Goal: Task Accomplishment & Management: Manage account settings

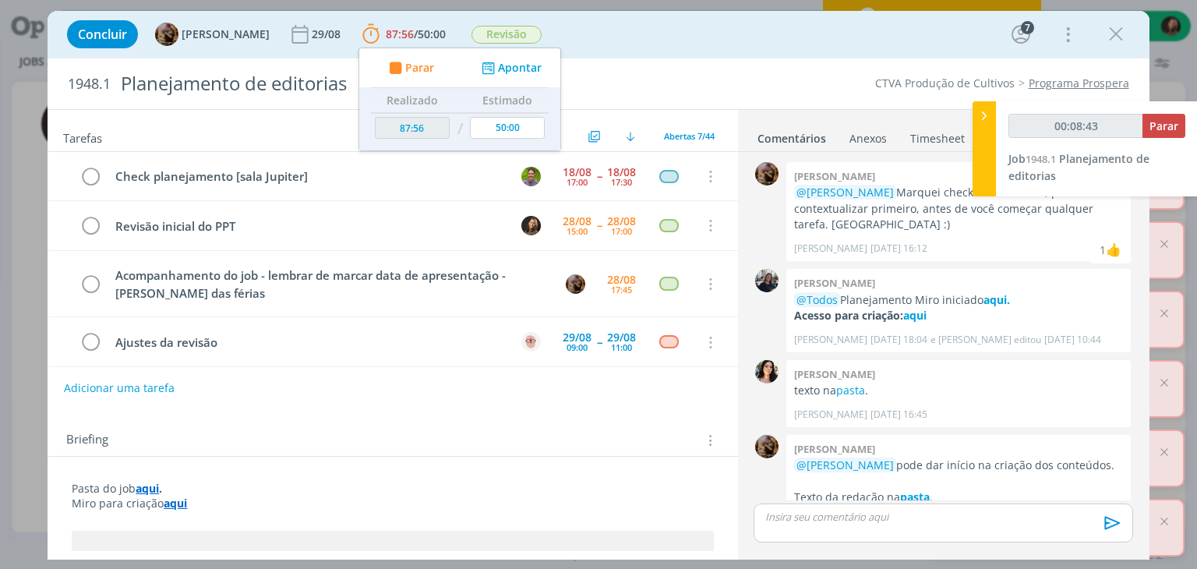
scroll to position [895, 0]
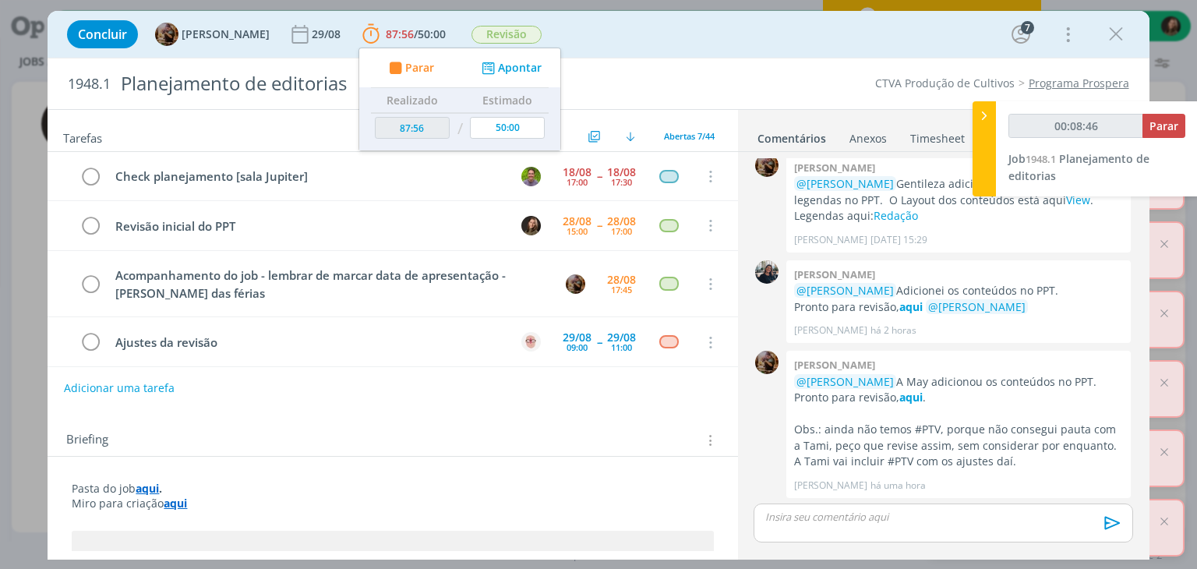
click at [1136, 32] on div "Concluir Amanda Rodrigues 29/08 87:56 / 50:00 Parar Apontar Data * 28/08/2025 H…" at bounding box center [598, 34] width 1078 height 37
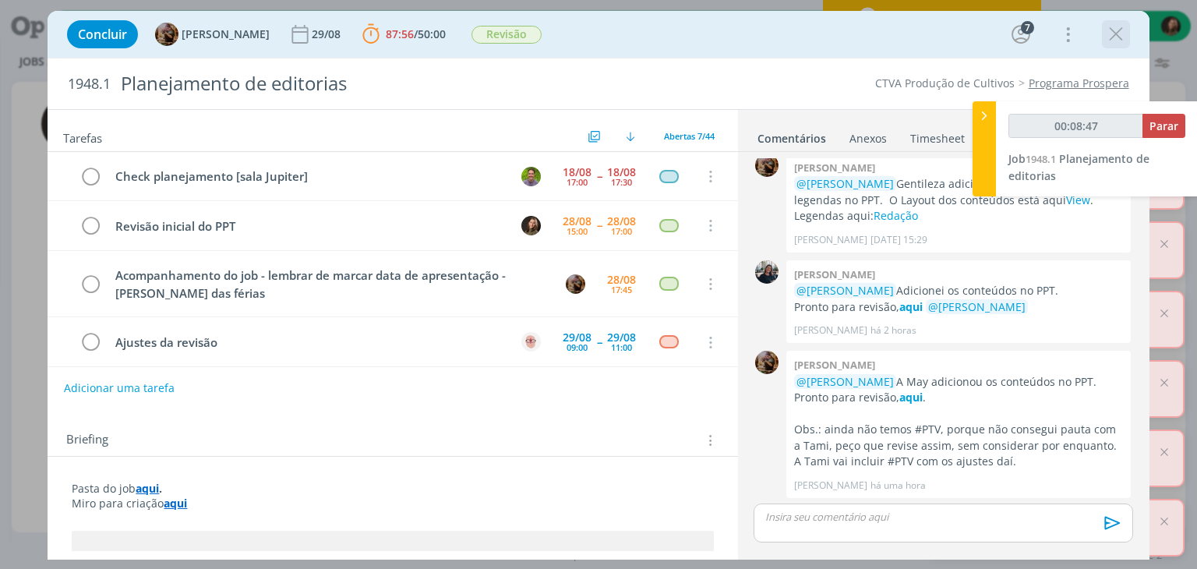
click at [1114, 32] on icon "dialog" at bounding box center [1115, 34] width 23 height 23
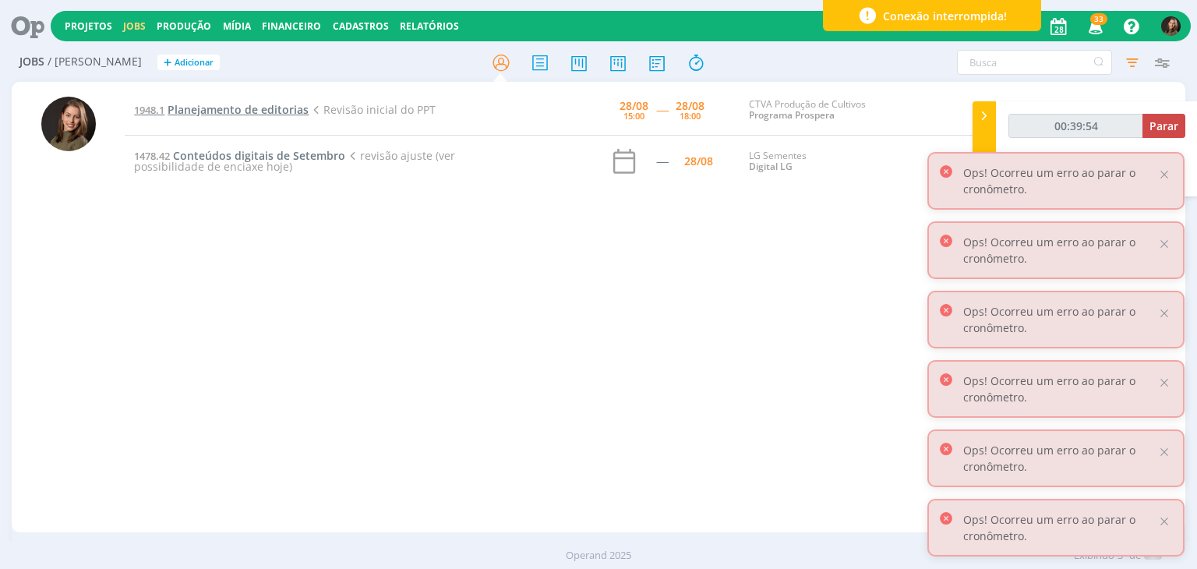
click at [236, 107] on span "Planejamento de editorias" at bounding box center [238, 109] width 141 height 15
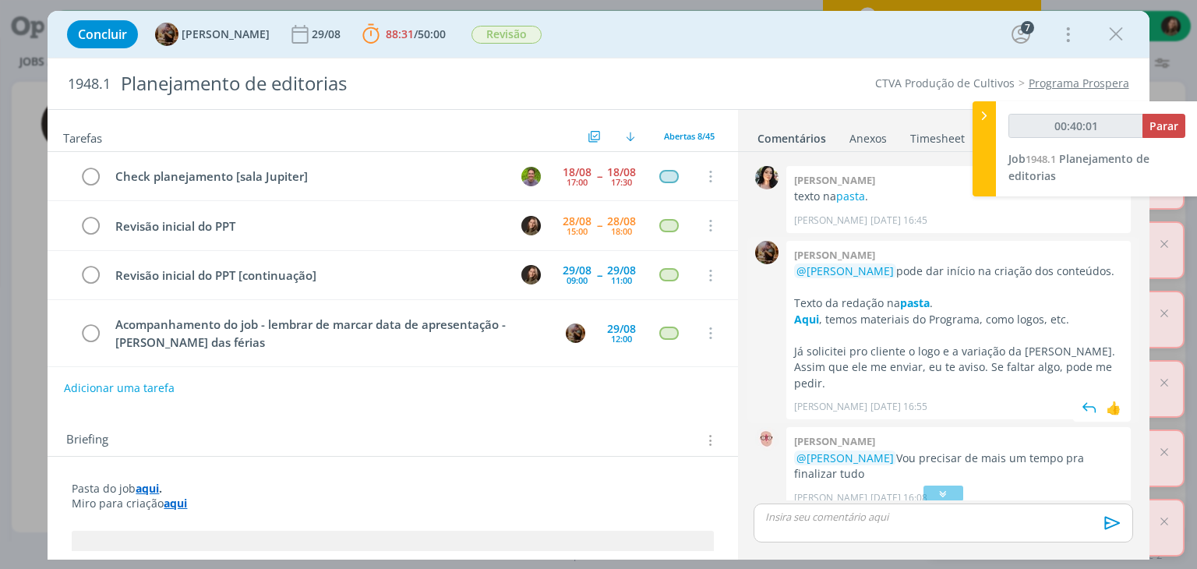
scroll to position [116, 0]
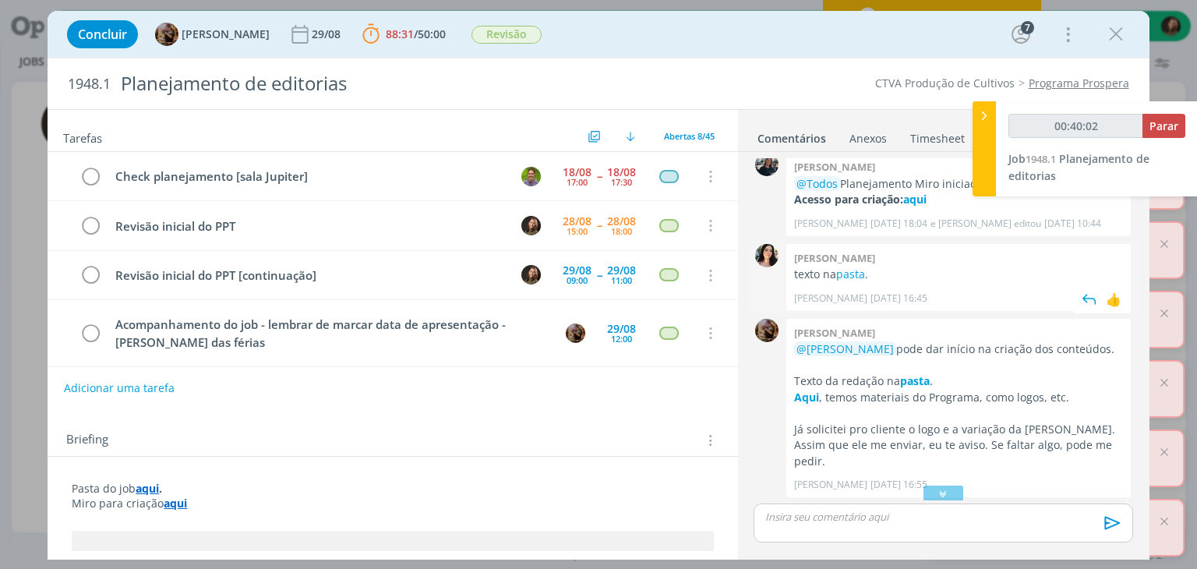
click at [839, 264] on div "Tamiris soares texto na pasta . Tamiris Soares 19/08 às 16:45 👍" at bounding box center [958, 277] width 344 height 67
click at [845, 268] on link "pasta" at bounding box center [850, 274] width 29 height 15
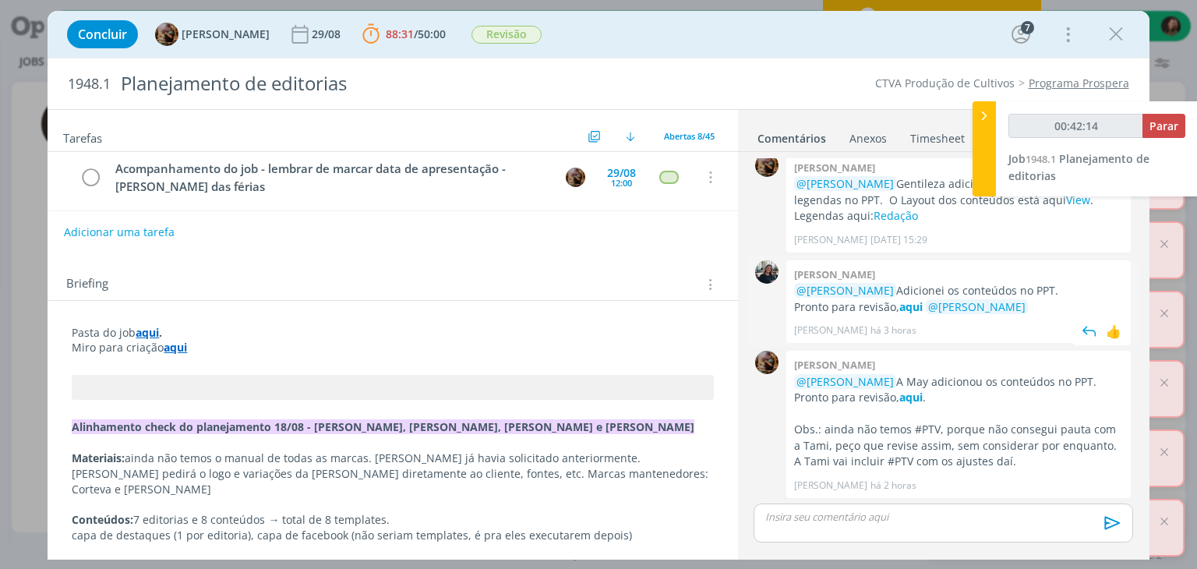
scroll to position [895, 0]
click at [899, 394] on strong "aqui" at bounding box center [910, 397] width 23 height 15
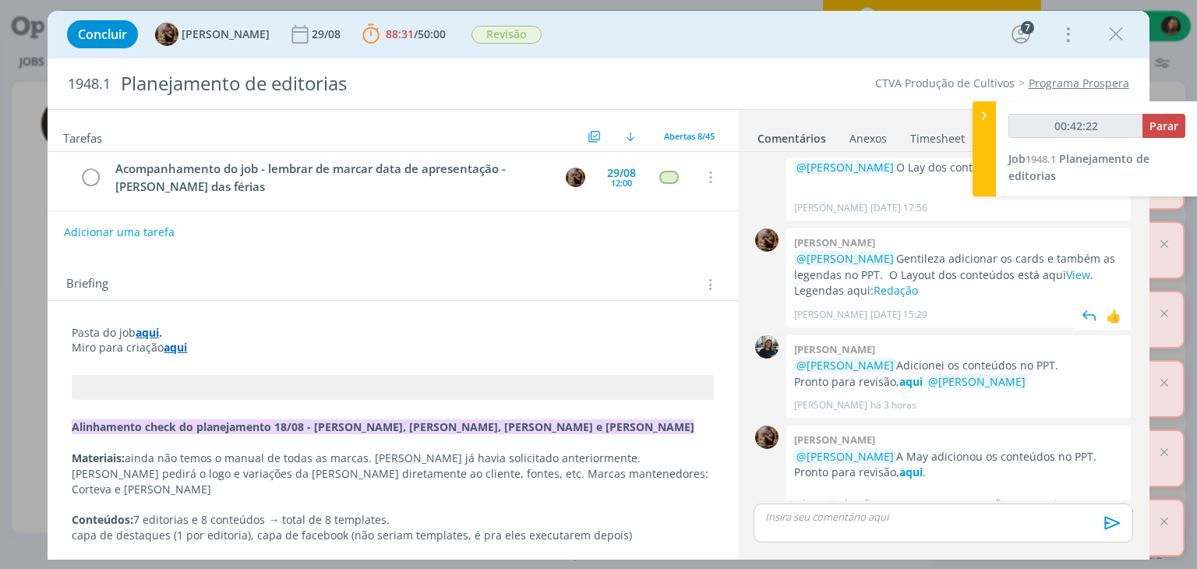
scroll to position [817, 0]
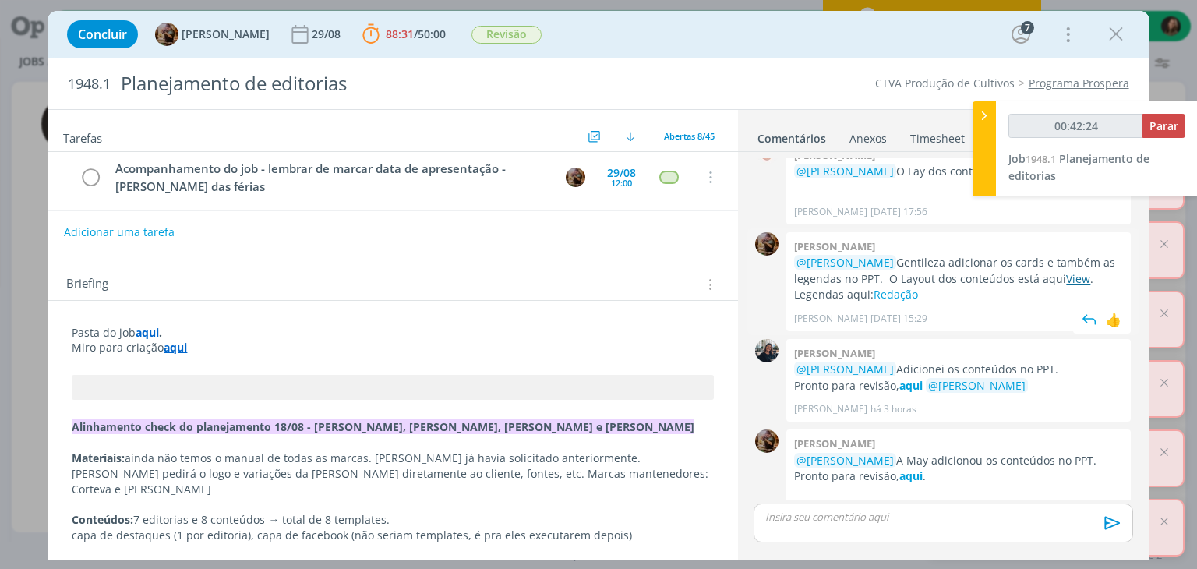
click at [1066, 279] on link "View" at bounding box center [1078, 278] width 24 height 15
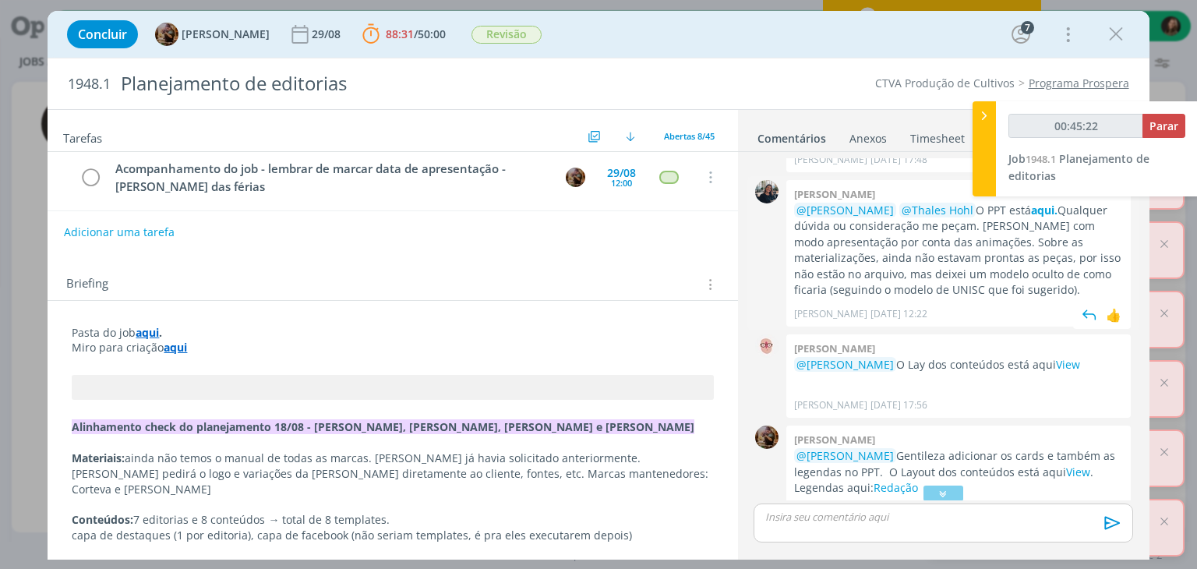
scroll to position [584, 0]
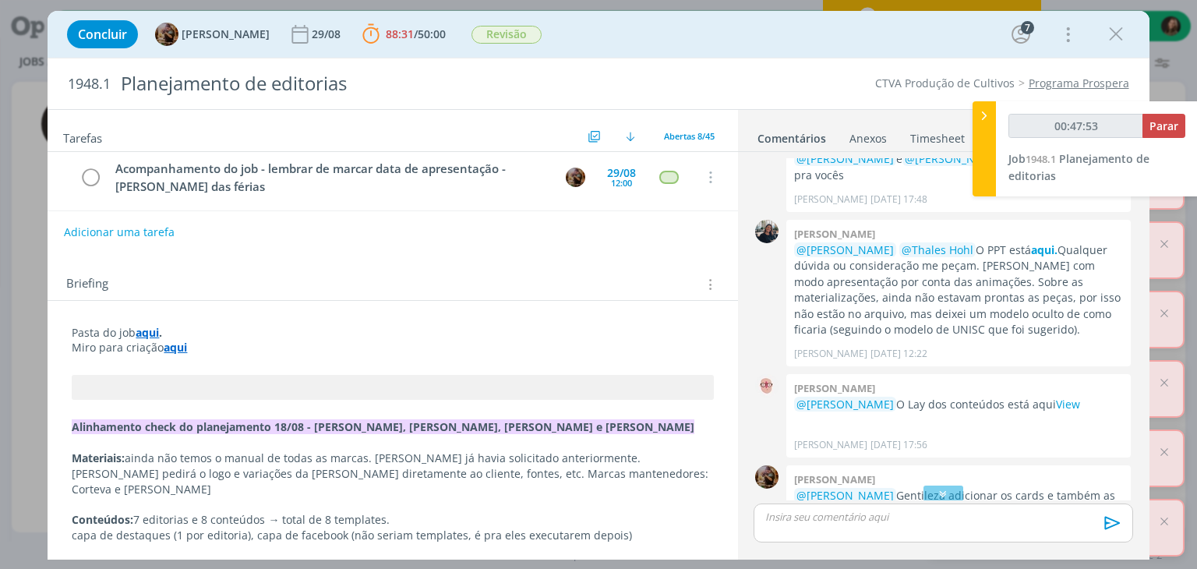
click at [76, 419] on strong "Alinhamento check do planejamento 18/08 - Amanda, Thales, Marina e Mayara" at bounding box center [383, 426] width 623 height 15
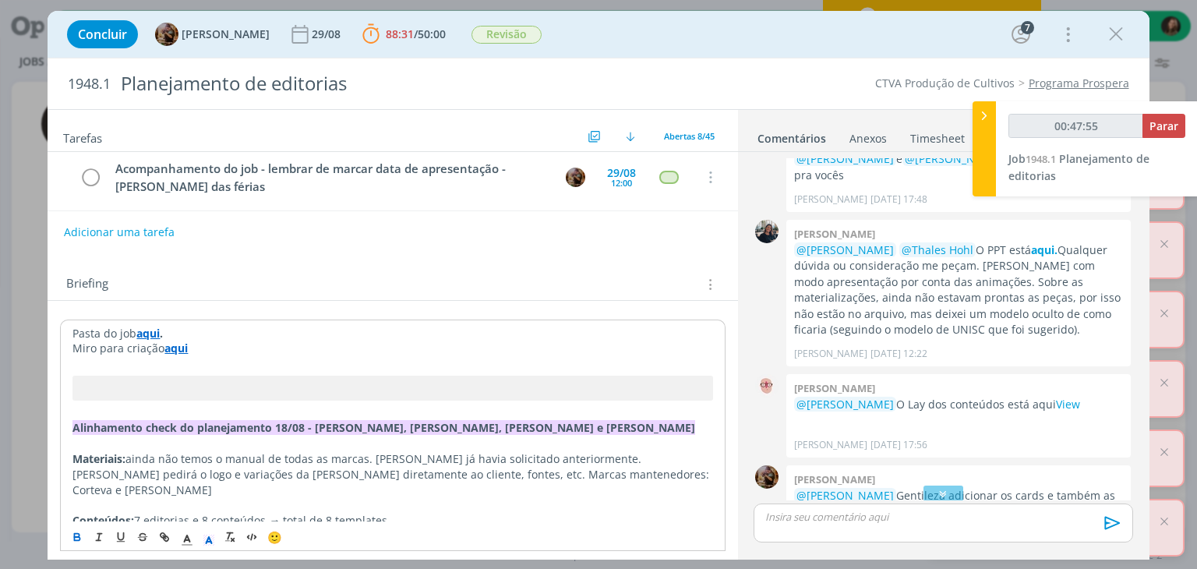
click at [78, 420] on strong "Alinhamento check do planejamento 18/08 - Amanda, Thales, Marina e Mayara" at bounding box center [383, 427] width 623 height 15
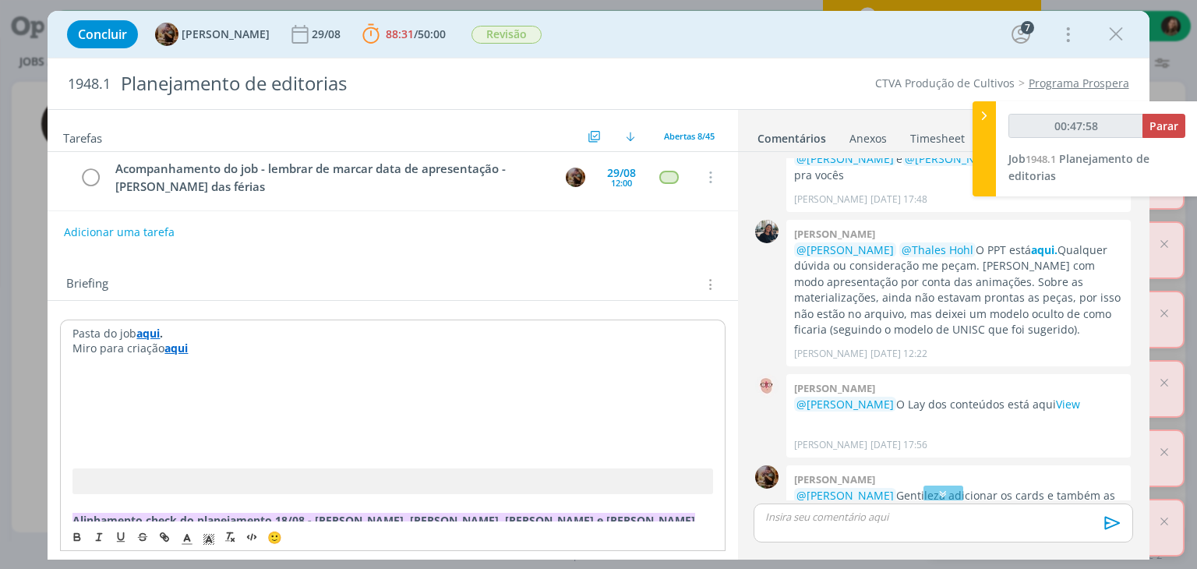
type input "00:47:59"
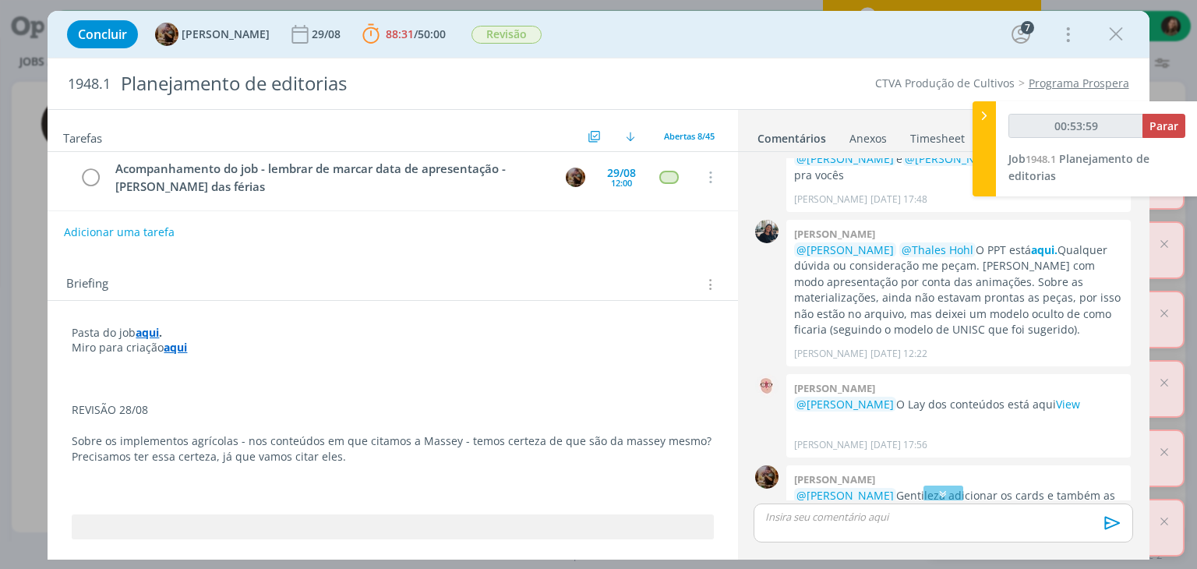
click at [93, 459] on p "Sobre os implementos agrícolas - nos conteúdos em que citamos a Massey - temos …" at bounding box center [392, 448] width 641 height 31
click at [266, 467] on p "dialog" at bounding box center [392, 472] width 641 height 16
drag, startPoint x: 344, startPoint y: 452, endPoint x: 75, endPoint y: 447, distance: 269.7
click at [75, 447] on p "Sobre os implementos agrícolas - nos conteúdos em que citamos a Massey - temos …" at bounding box center [392, 448] width 641 height 31
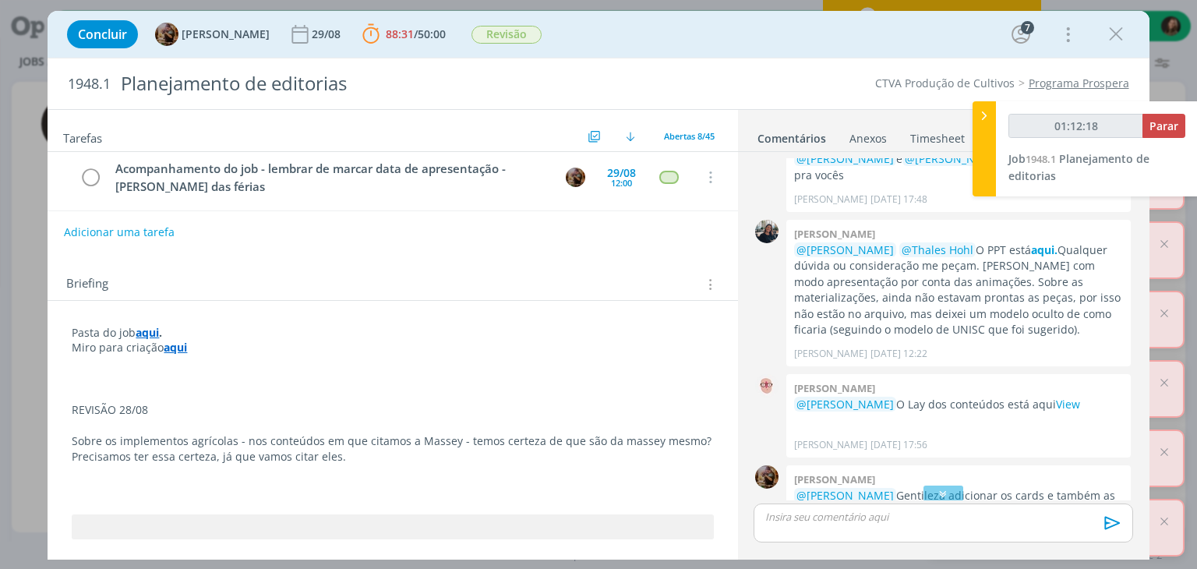
click at [600, 345] on p "Miro para criação aqui" at bounding box center [392, 348] width 641 height 16
click at [125, 412] on p "REVISÃO 28/08" at bounding box center [392, 410] width 641 height 16
click at [125, 411] on p "REVISÃO 28/08" at bounding box center [392, 410] width 641 height 16
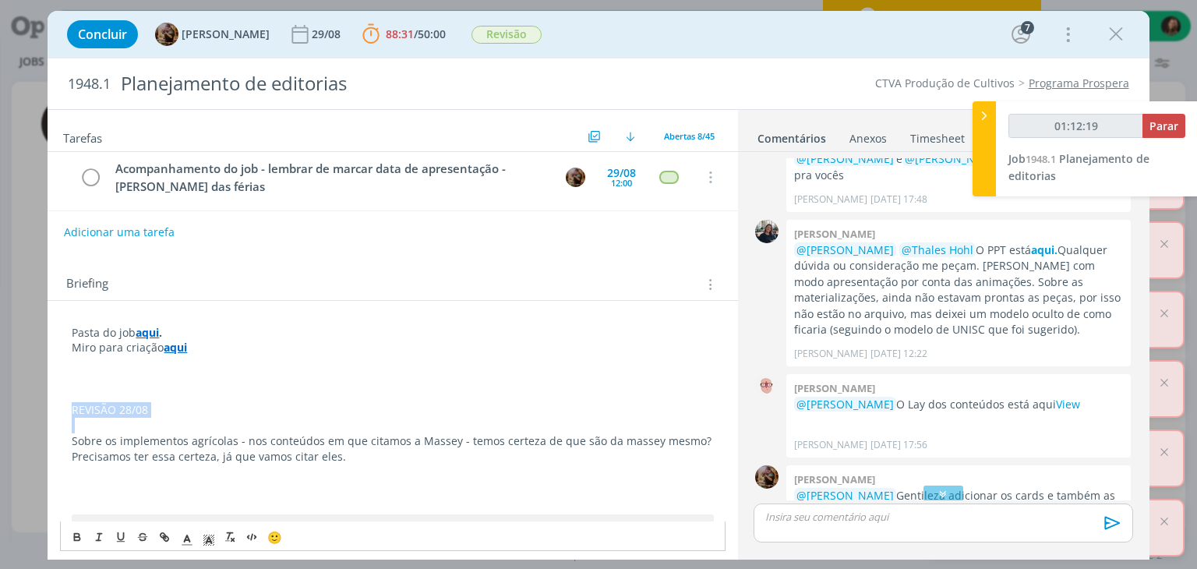
click at [125, 411] on p "REVISÃO 28/08" at bounding box center [392, 410] width 641 height 16
click at [191, 462] on p "Sobre os implementos agrícolas - nos conteúdos em que citamos a Massey - temos …" at bounding box center [392, 448] width 641 height 31
drag, startPoint x: 460, startPoint y: 441, endPoint x: 704, endPoint y: 462, distance: 245.6
click at [704, 462] on p "Sobre os implementos agrícolas - nos conteúdos em que citamos a Massey - temos …" at bounding box center [392, 448] width 641 height 31
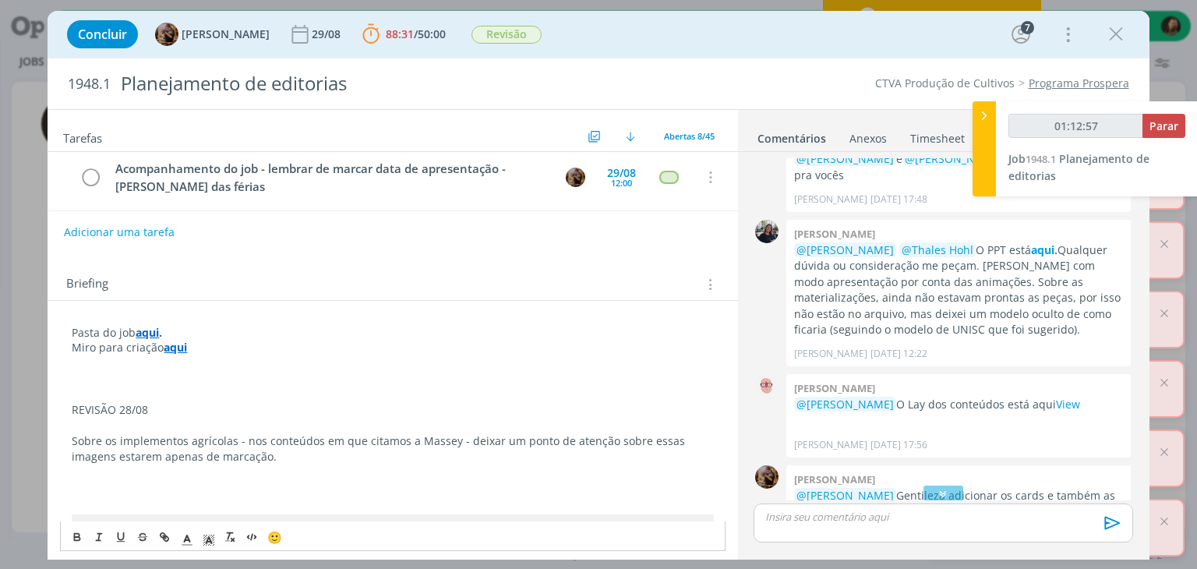
click at [115, 409] on p "REVISÃO 28/08" at bounding box center [392, 410] width 641 height 16
click at [115, 406] on p "REVISÃO 28/08" at bounding box center [392, 410] width 641 height 16
click at [118, 404] on p "REVISÃO 28/08" at bounding box center [392, 410] width 641 height 16
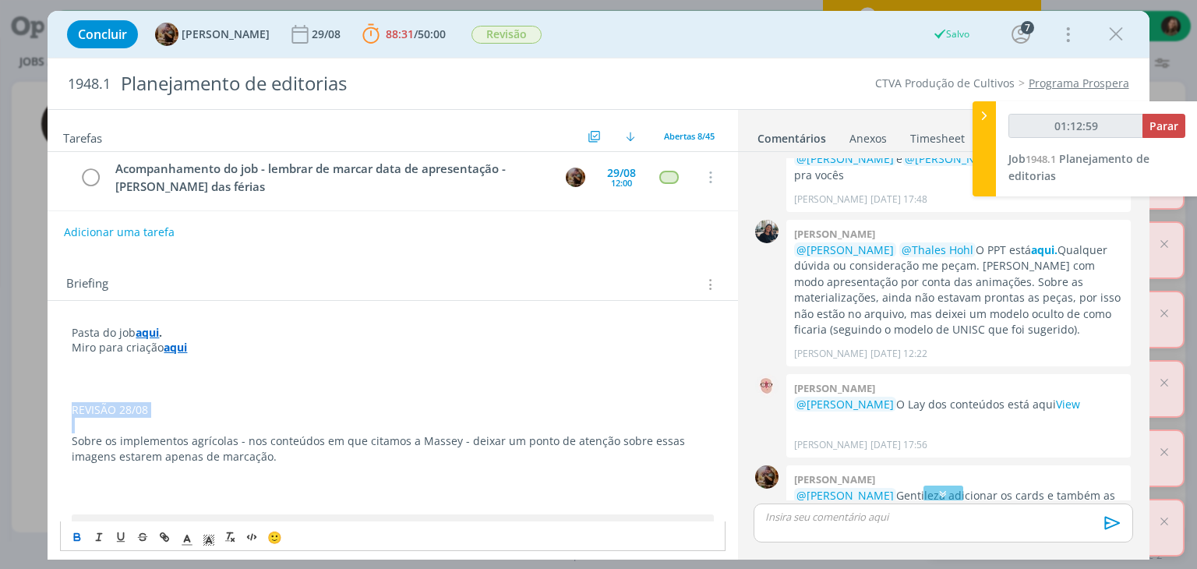
click at [77, 535] on icon "dialog" at bounding box center [77, 537] width 12 height 12
click at [212, 534] on icon "dialog" at bounding box center [209, 539] width 14 height 14
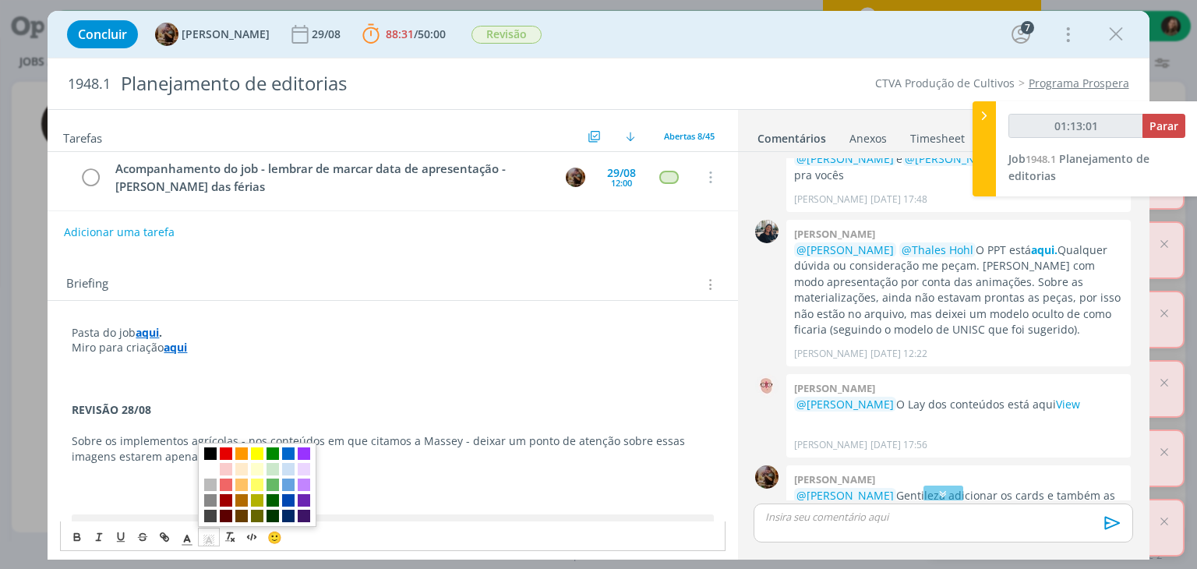
click at [213, 453] on span "dialog" at bounding box center [210, 453] width 12 height 12
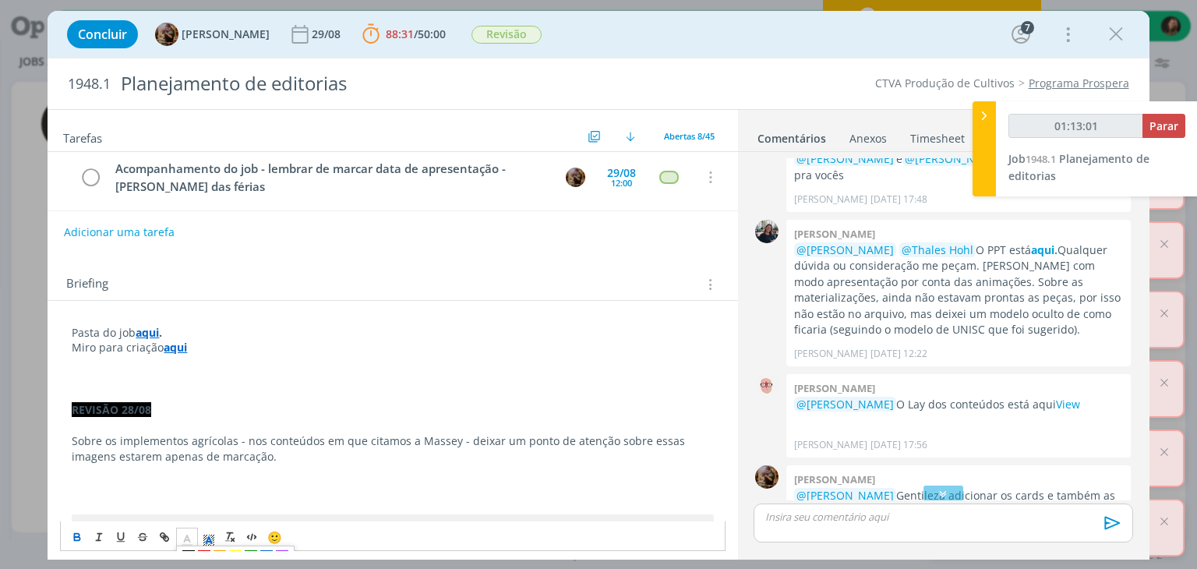
click at [191, 541] on icon "dialog" at bounding box center [187, 539] width 14 height 14
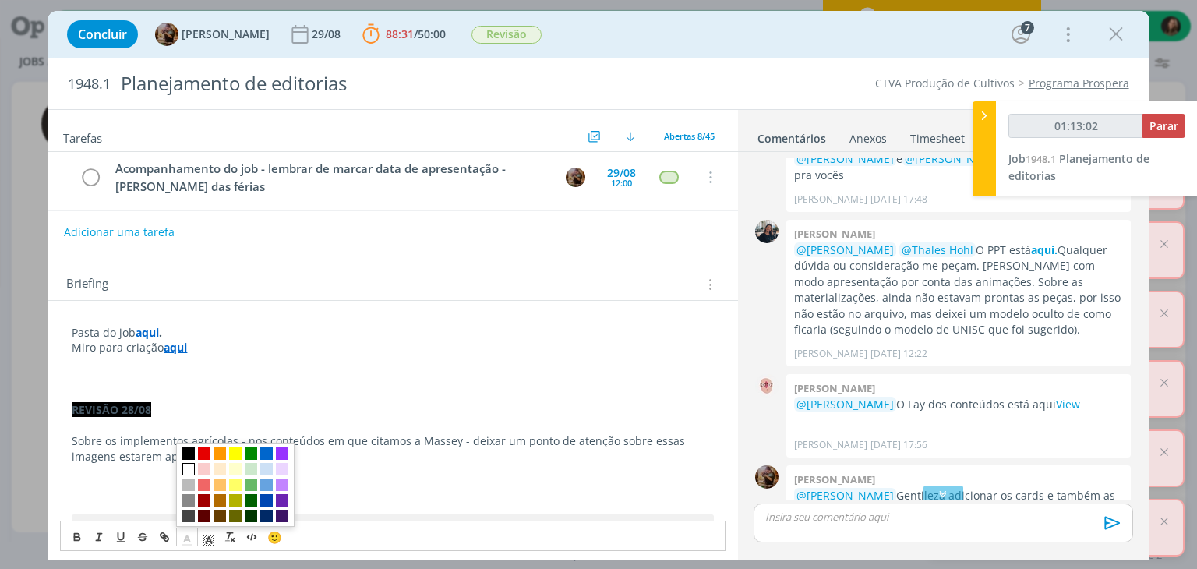
click at [186, 471] on span "dialog" at bounding box center [188, 469] width 12 height 12
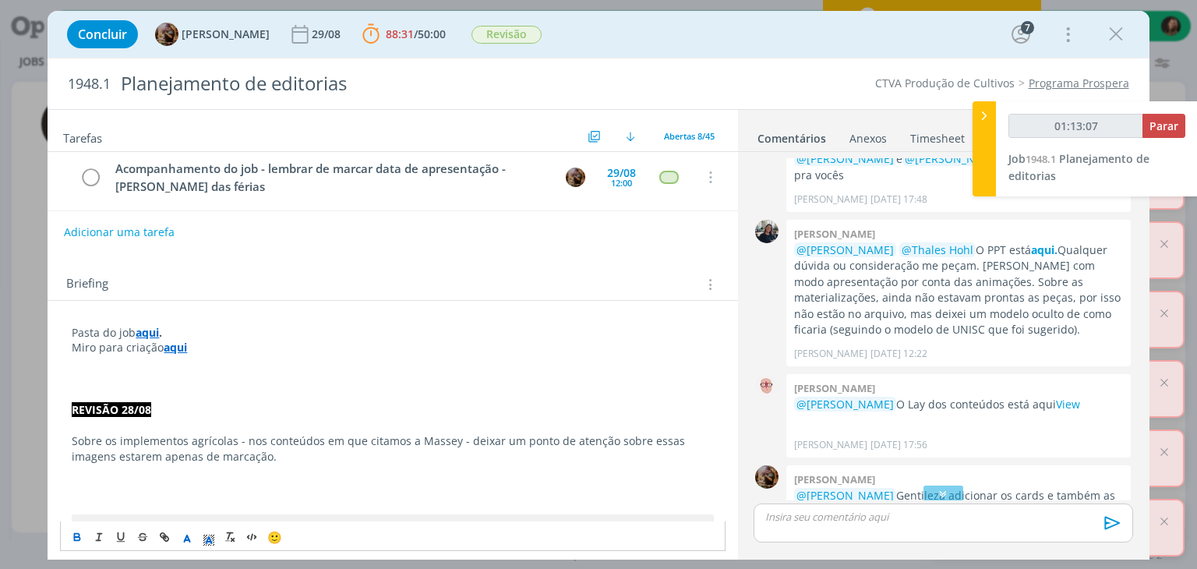
click at [359, 471] on p "dialog" at bounding box center [392, 472] width 641 height 16
click at [122, 468] on p "dialog" at bounding box center [392, 472] width 641 height 16
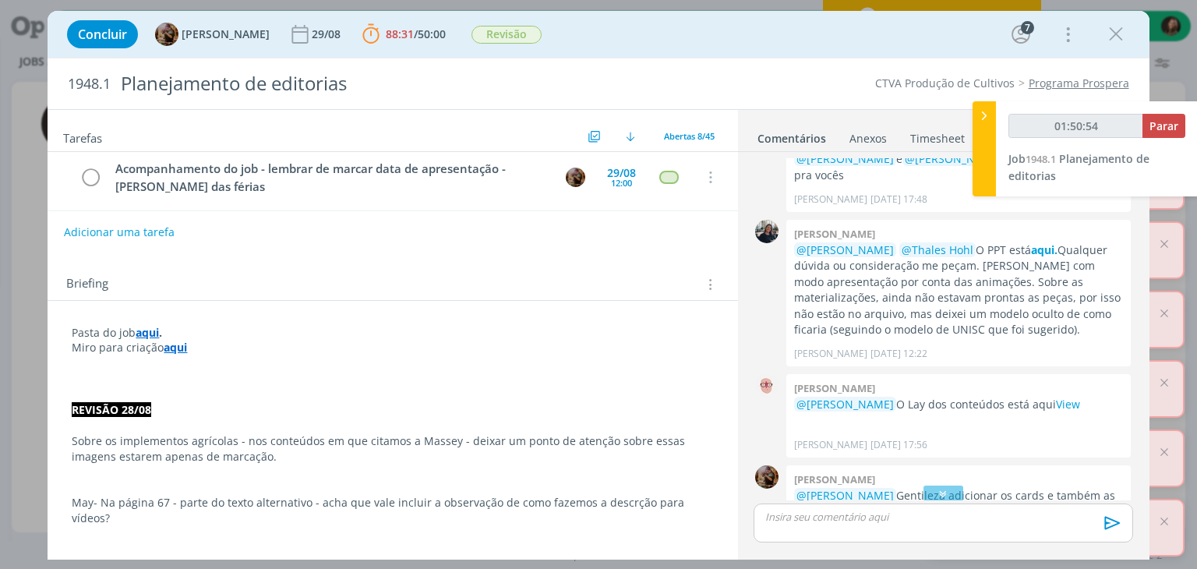
click at [283, 497] on p "May- Na página 67 - parte do texto alternativo - acha que vale incluir a observ…" at bounding box center [392, 510] width 641 height 31
click at [284, 497] on p "May- Na página 67 - parte do texto alternativo - acha que vale incluir a observ…" at bounding box center [392, 510] width 641 height 31
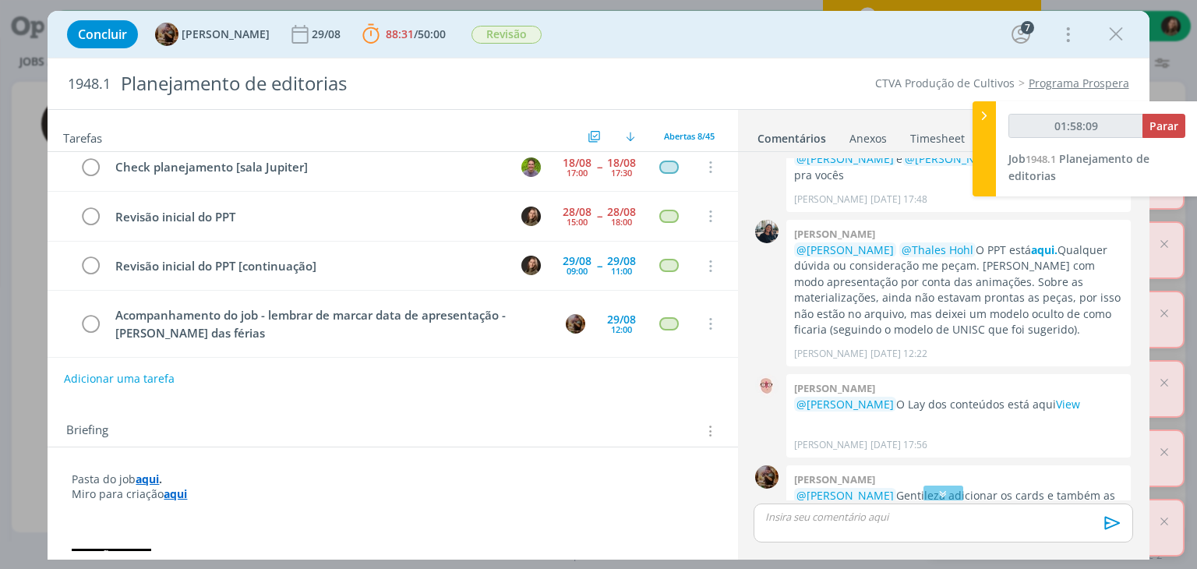
scroll to position [0, 0]
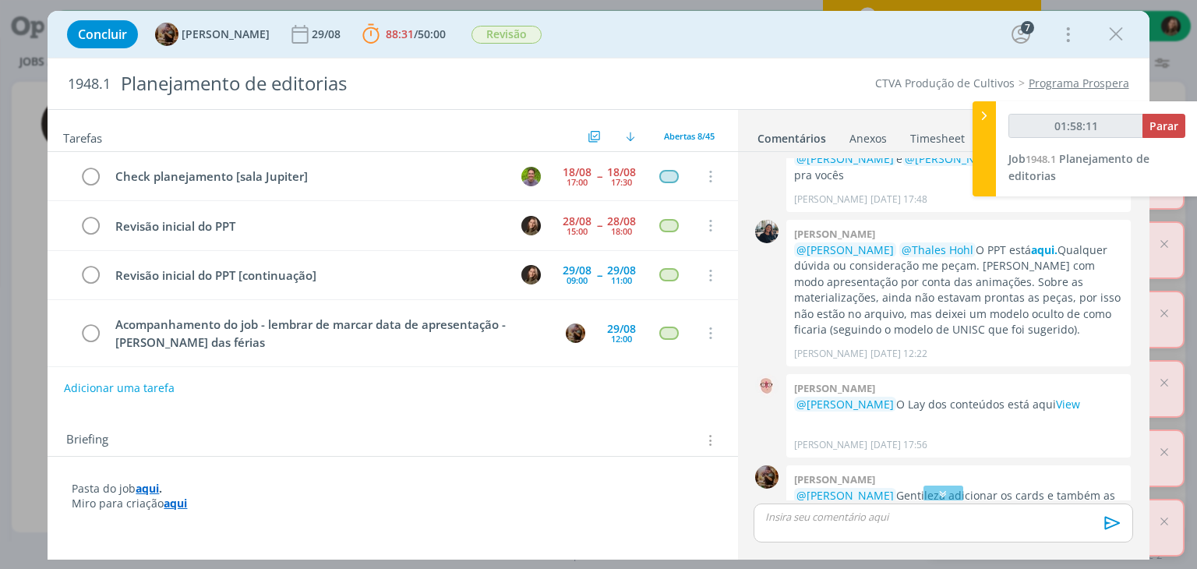
type input "01:58:12"
click at [1157, 124] on span "Parar" at bounding box center [1163, 125] width 29 height 15
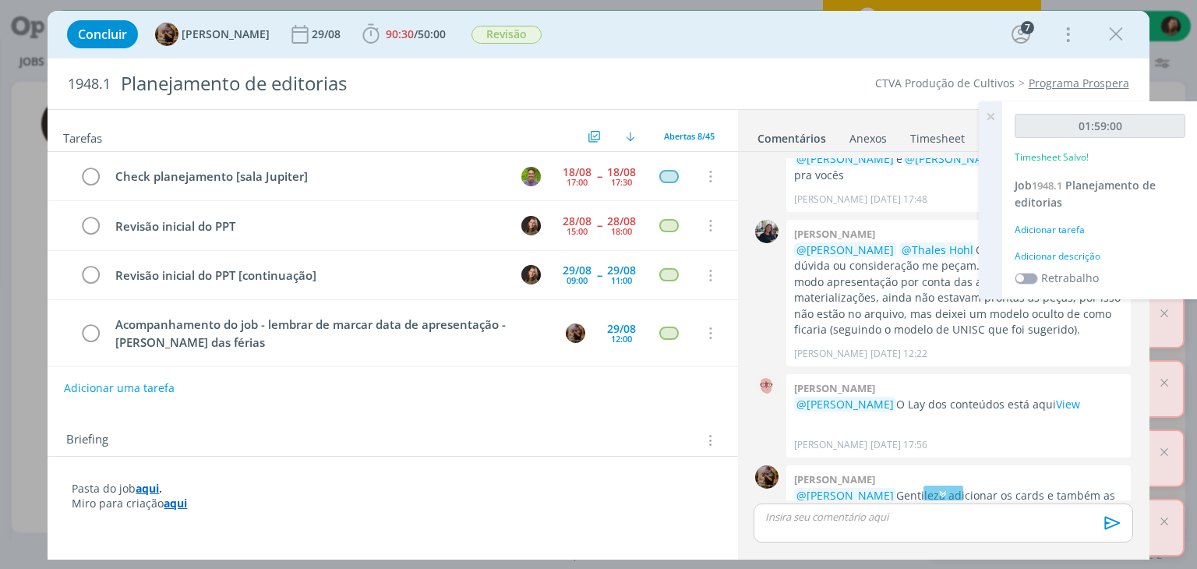
click at [1063, 259] on div "Adicionar descrição" at bounding box center [1100, 256] width 171 height 14
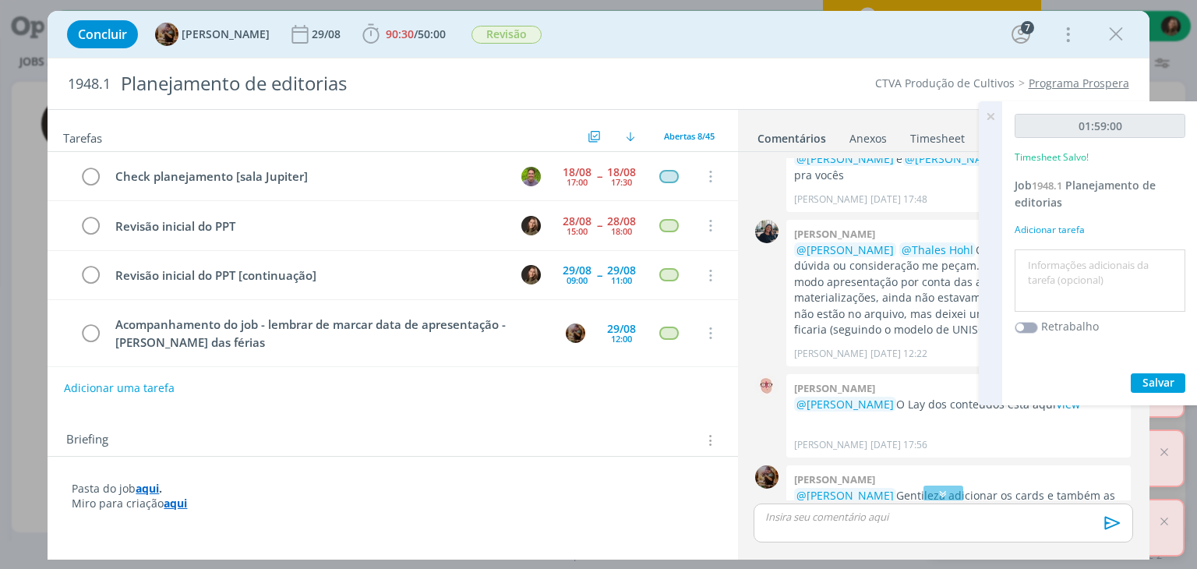
click at [1059, 259] on textarea at bounding box center [1100, 280] width 163 height 55
type textarea "revisão - começo"
click at [1172, 383] on span "Salvar" at bounding box center [1158, 382] width 32 height 15
click at [986, 116] on icon at bounding box center [990, 116] width 28 height 30
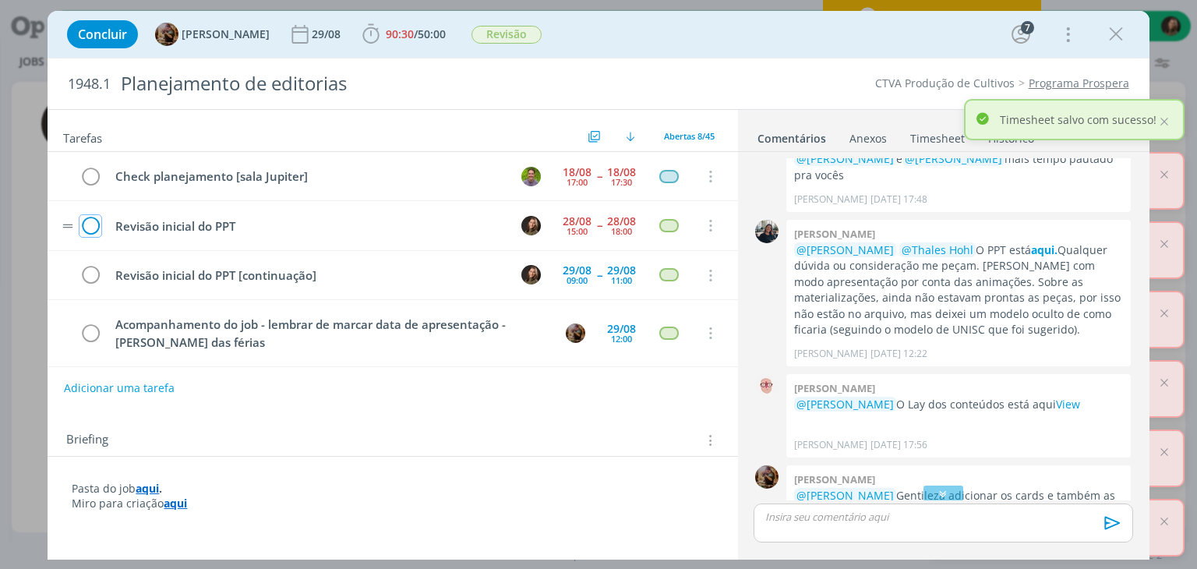
click at [91, 223] on icon "dialog" at bounding box center [90, 225] width 22 height 23
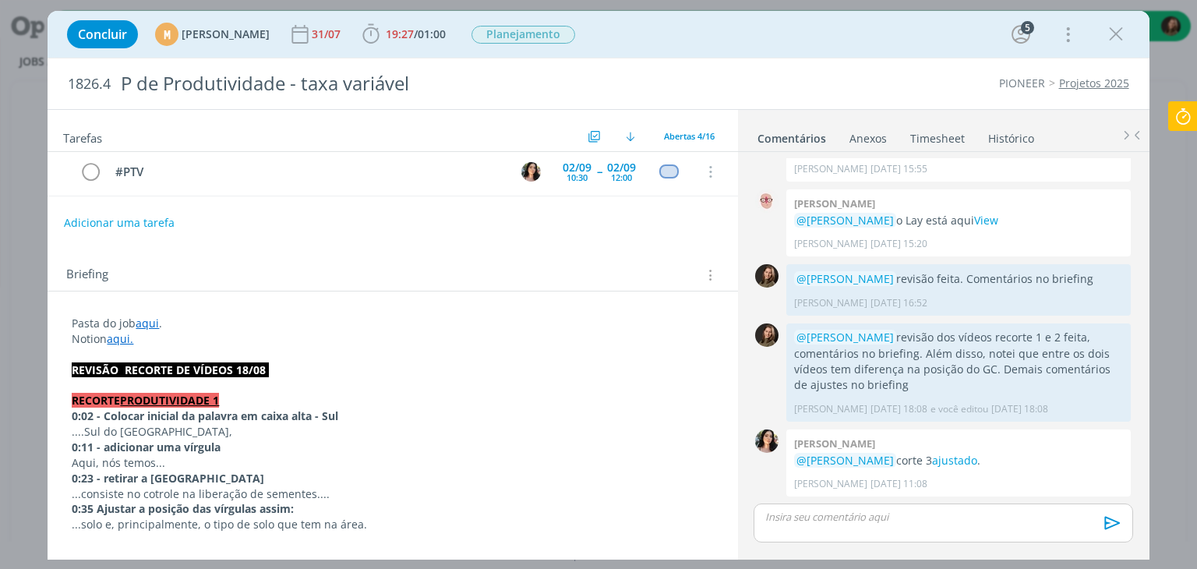
scroll to position [156, 0]
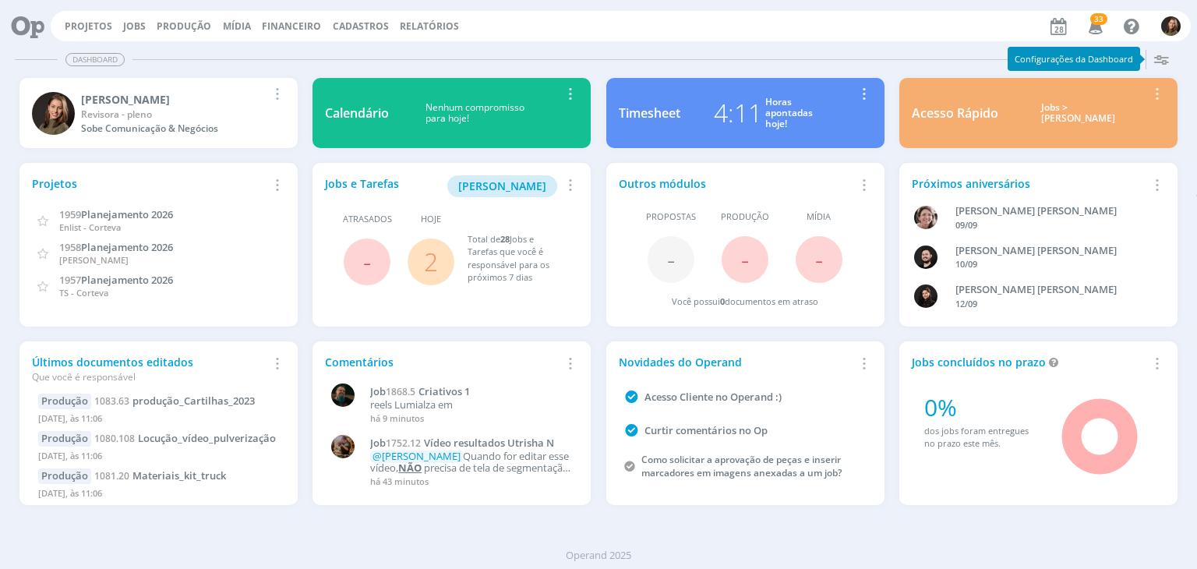
click at [427, 265] on link "2" at bounding box center [431, 262] width 14 height 34
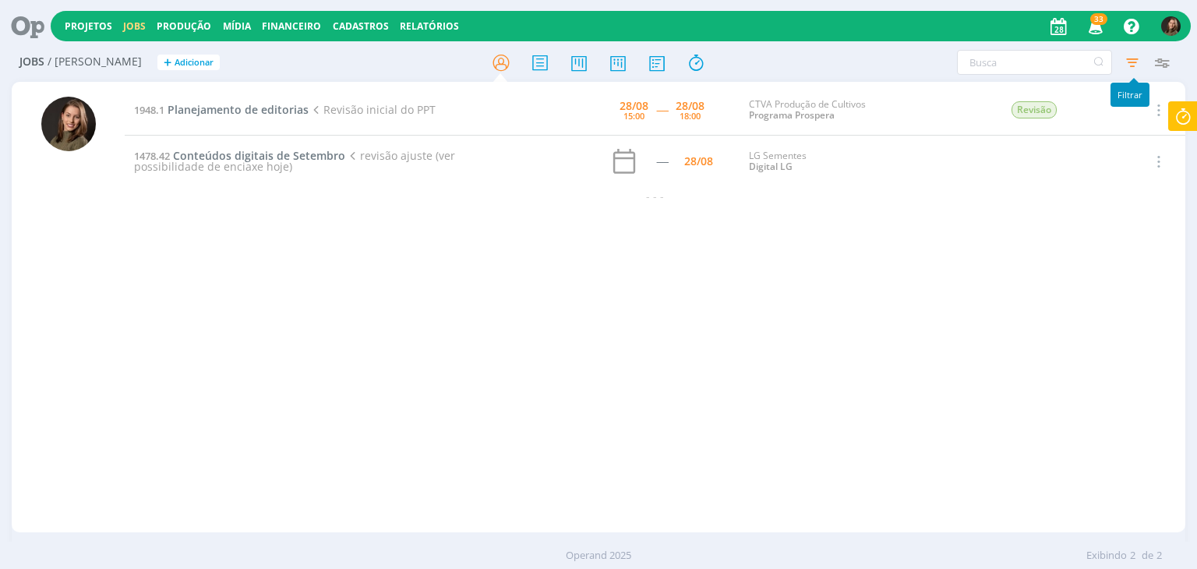
click at [1141, 65] on icon "button" at bounding box center [1132, 62] width 28 height 28
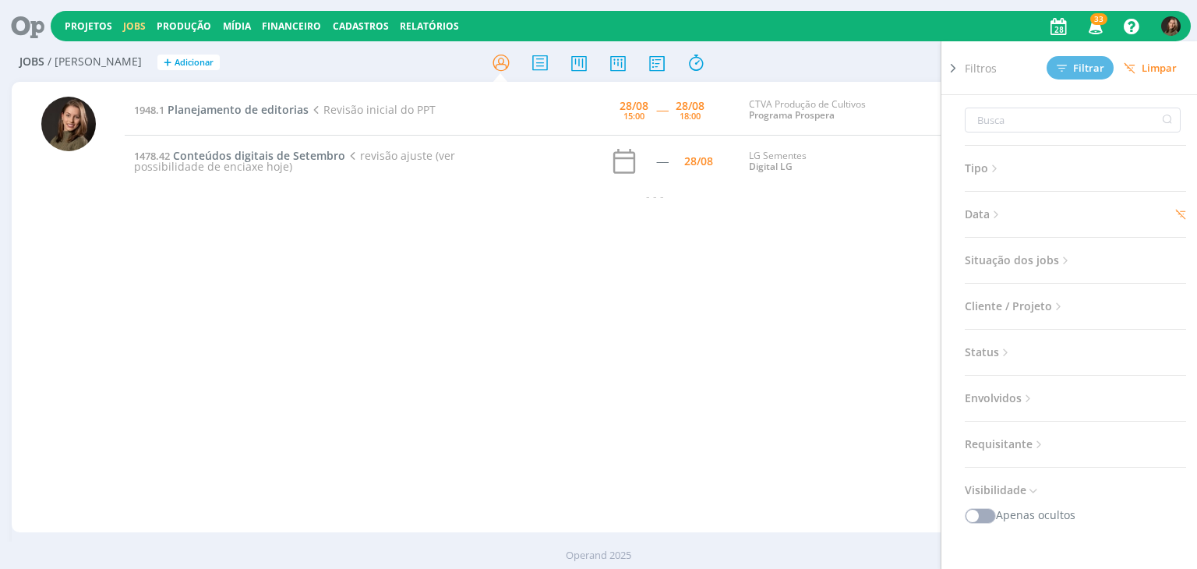
click at [1158, 65] on span "Limpar" at bounding box center [1150, 68] width 53 height 12
click at [1135, 60] on button "Limpar" at bounding box center [1150, 68] width 73 height 23
